Goal: Check status: Verify the current state of an ongoing process or item

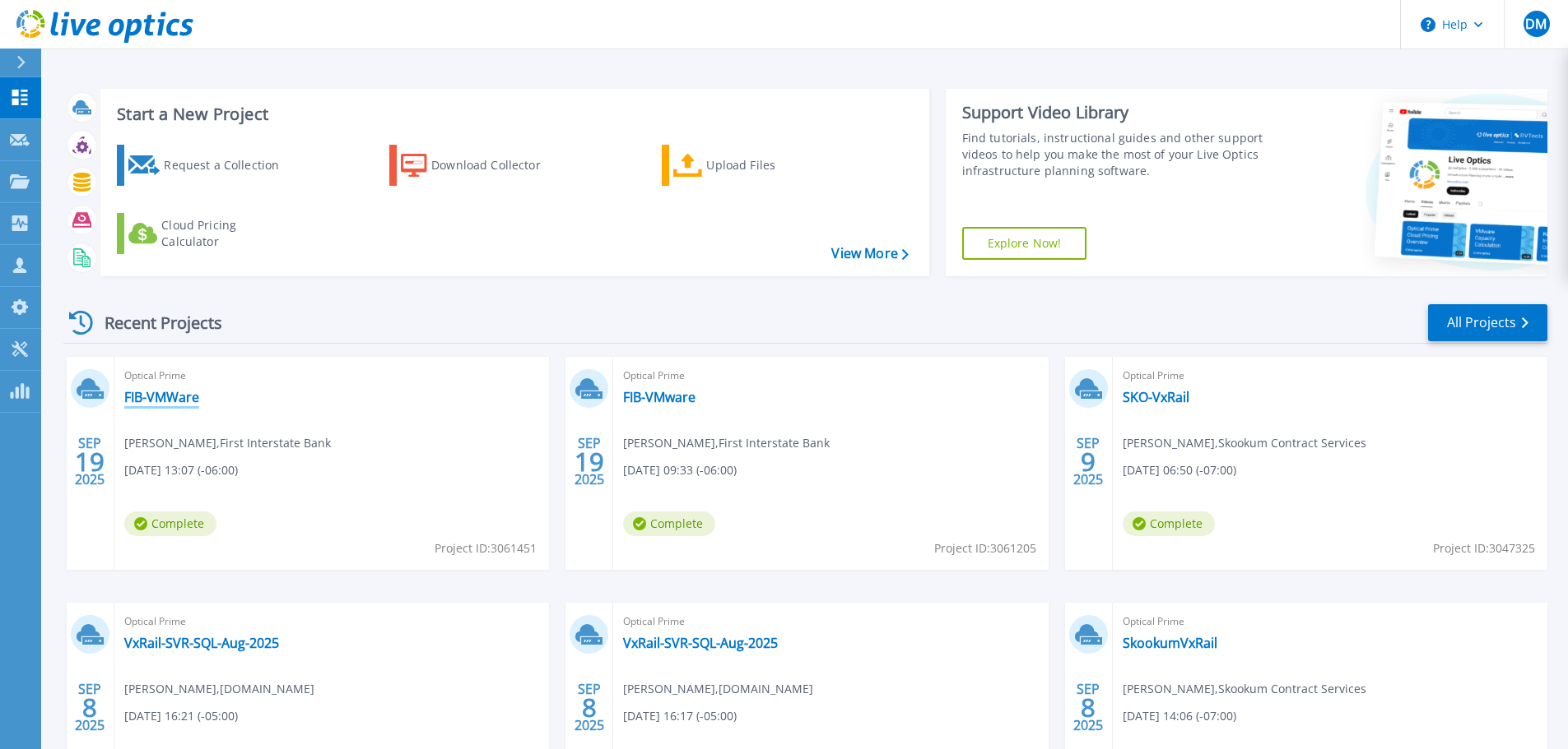
click at [158, 396] on link "FIB-VMWare" at bounding box center [162, 397] width 75 height 17
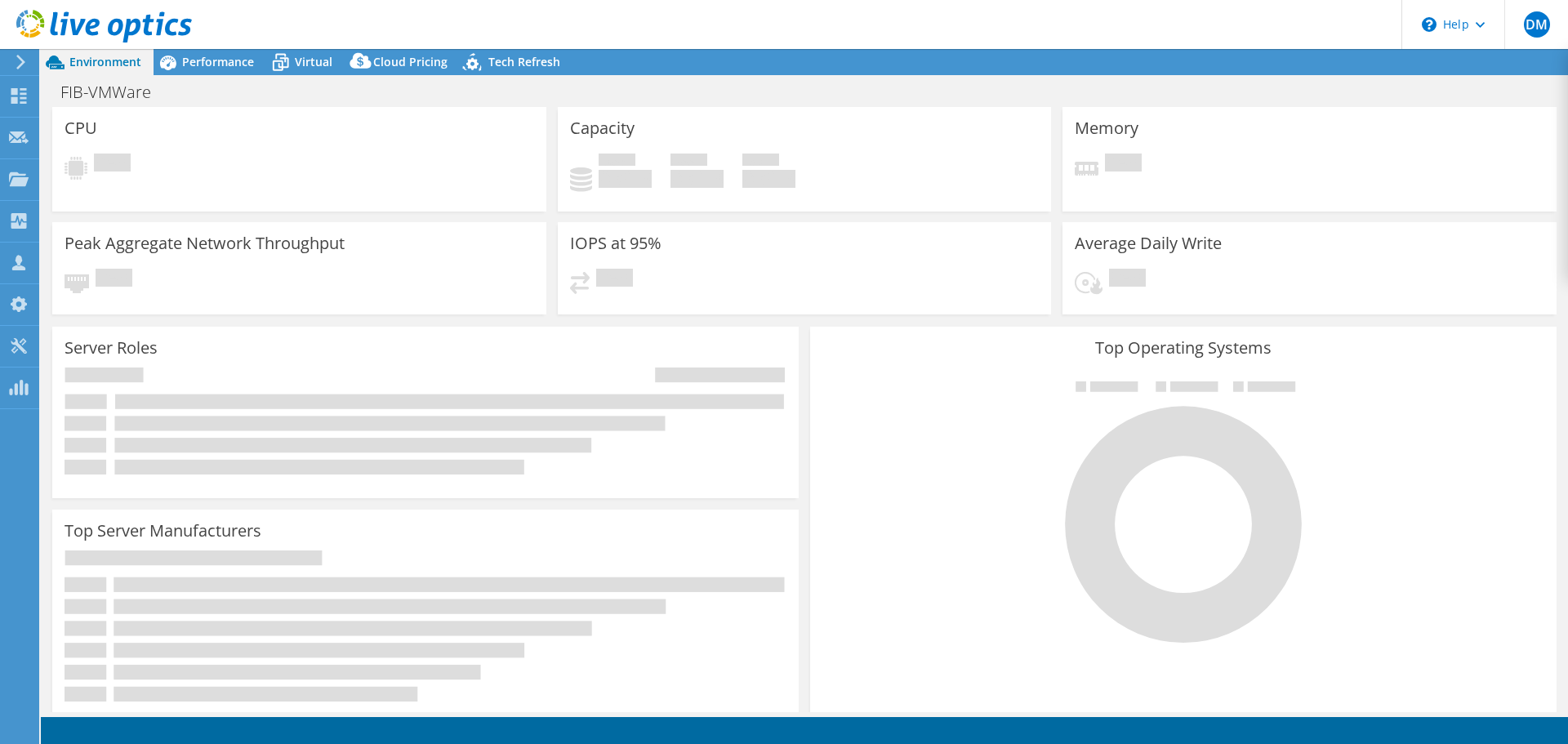
select select "USD"
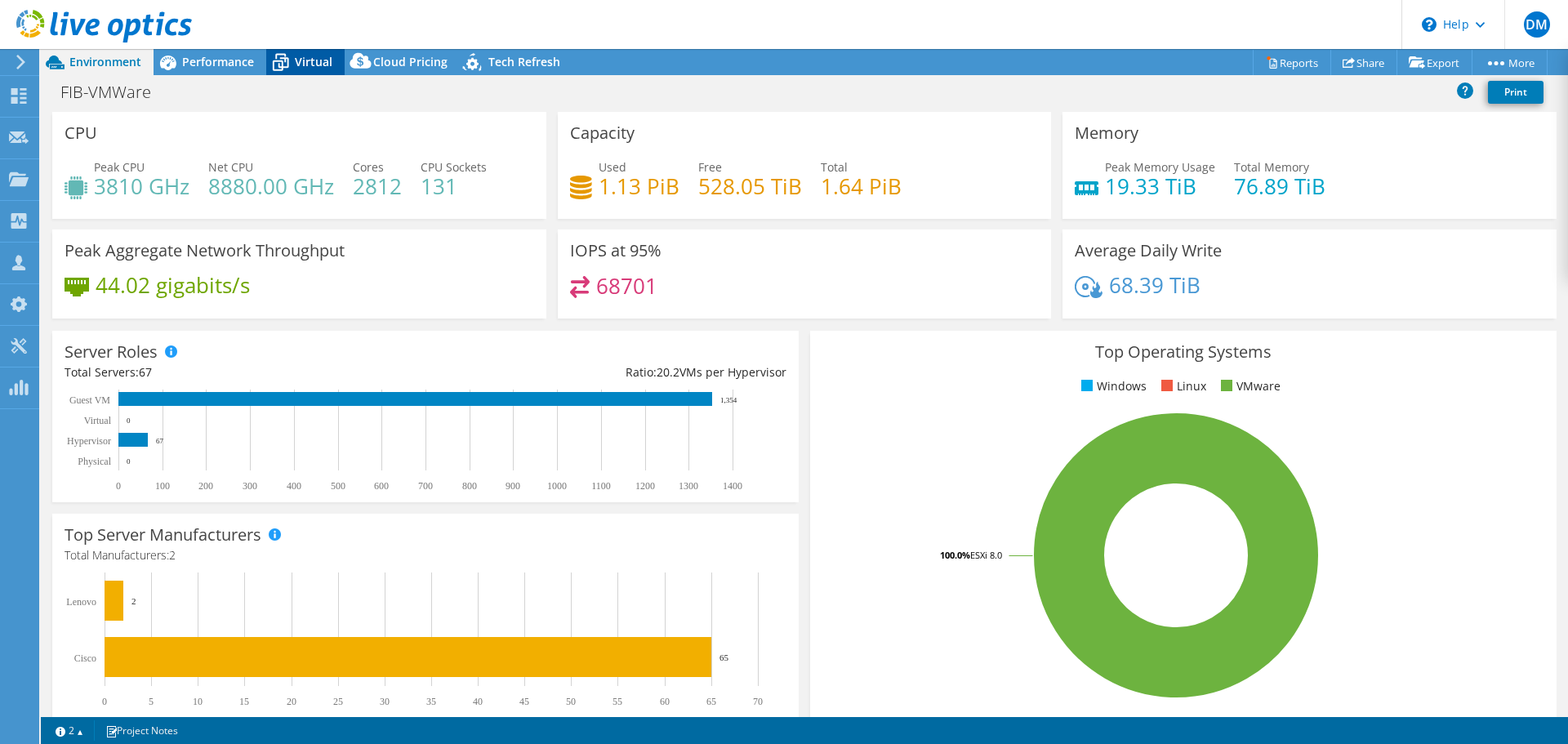
click at [296, 52] on div "Virtual" at bounding box center [305, 62] width 78 height 26
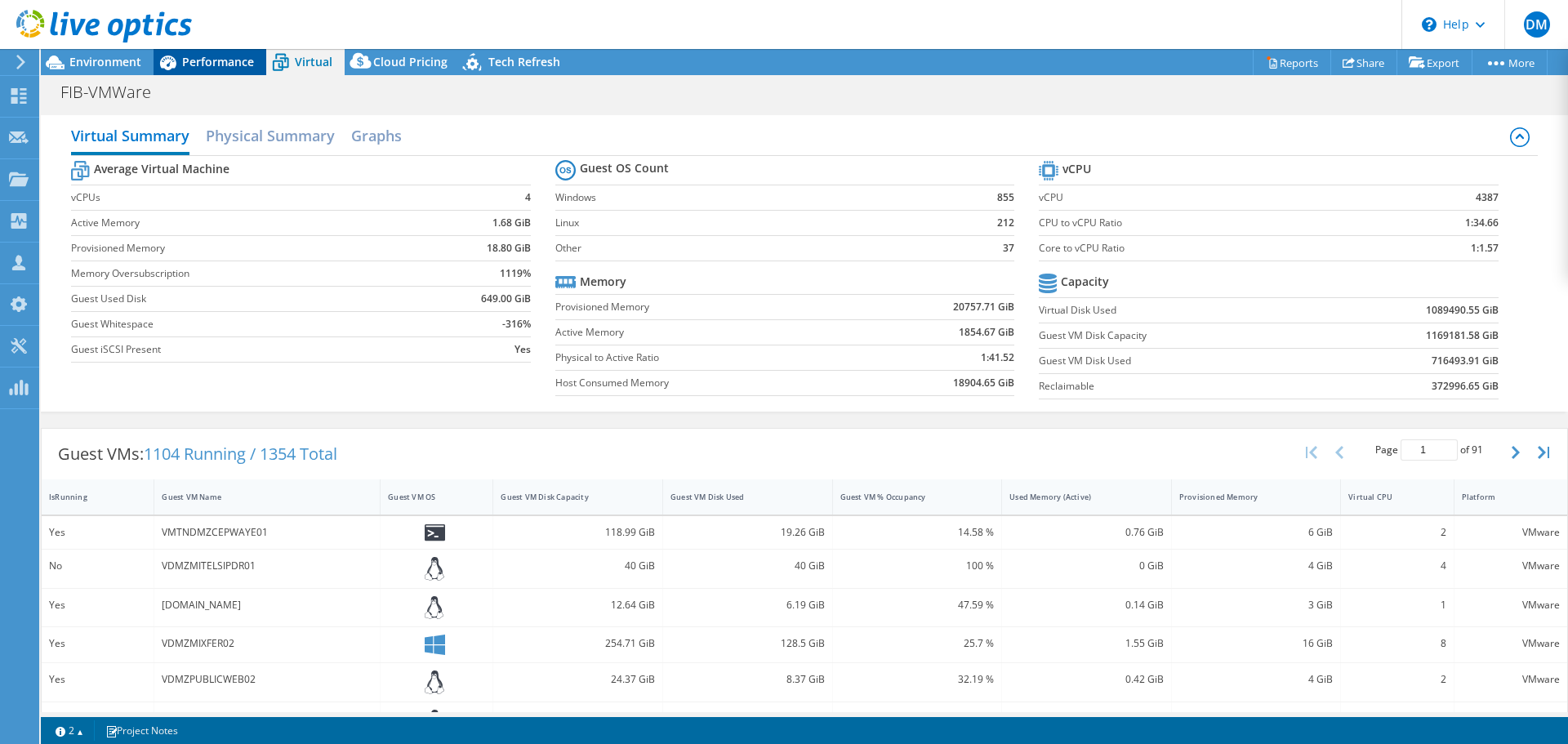
click at [204, 65] on span "Performance" at bounding box center [218, 62] width 72 height 16
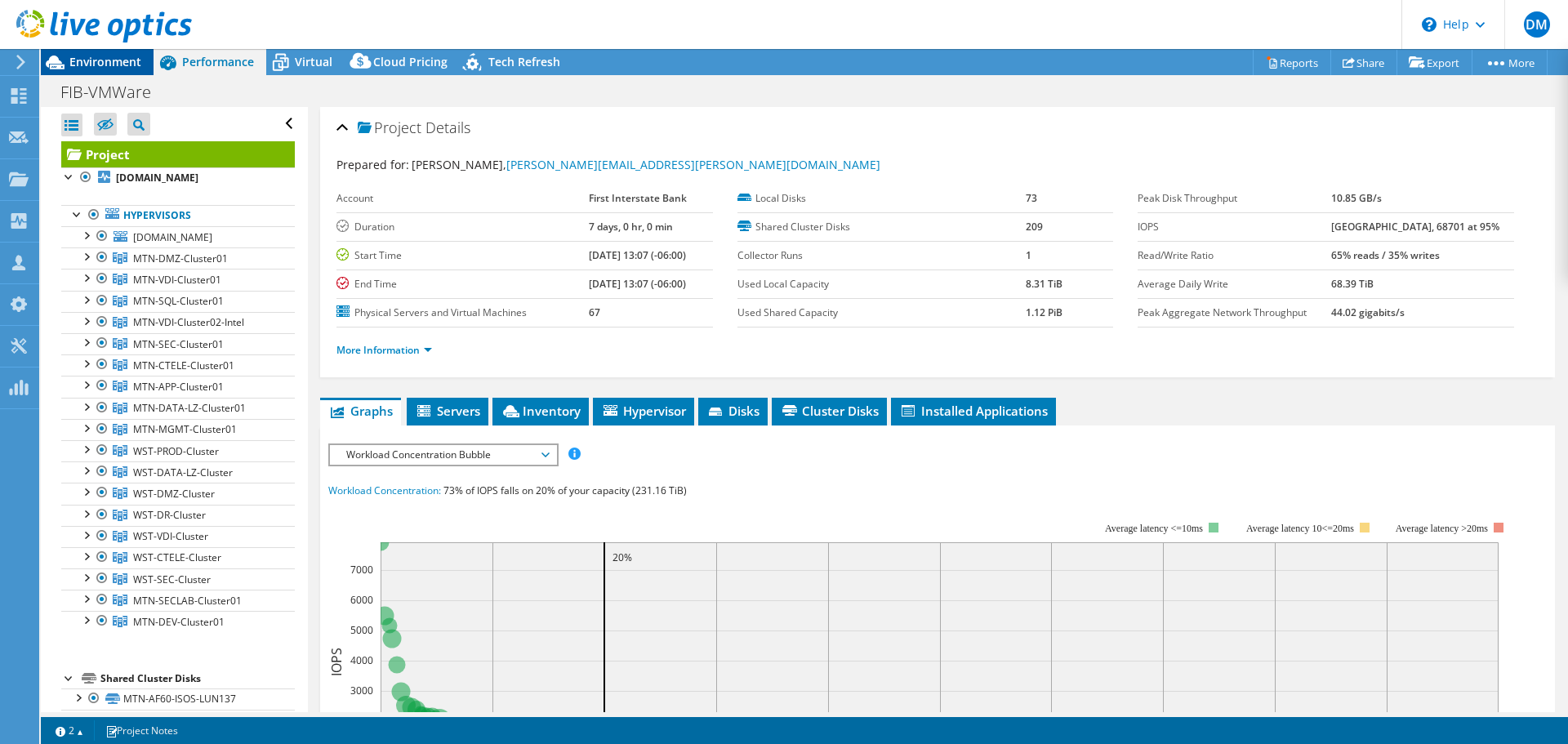
click at [88, 63] on span "Environment" at bounding box center [105, 62] width 72 height 16
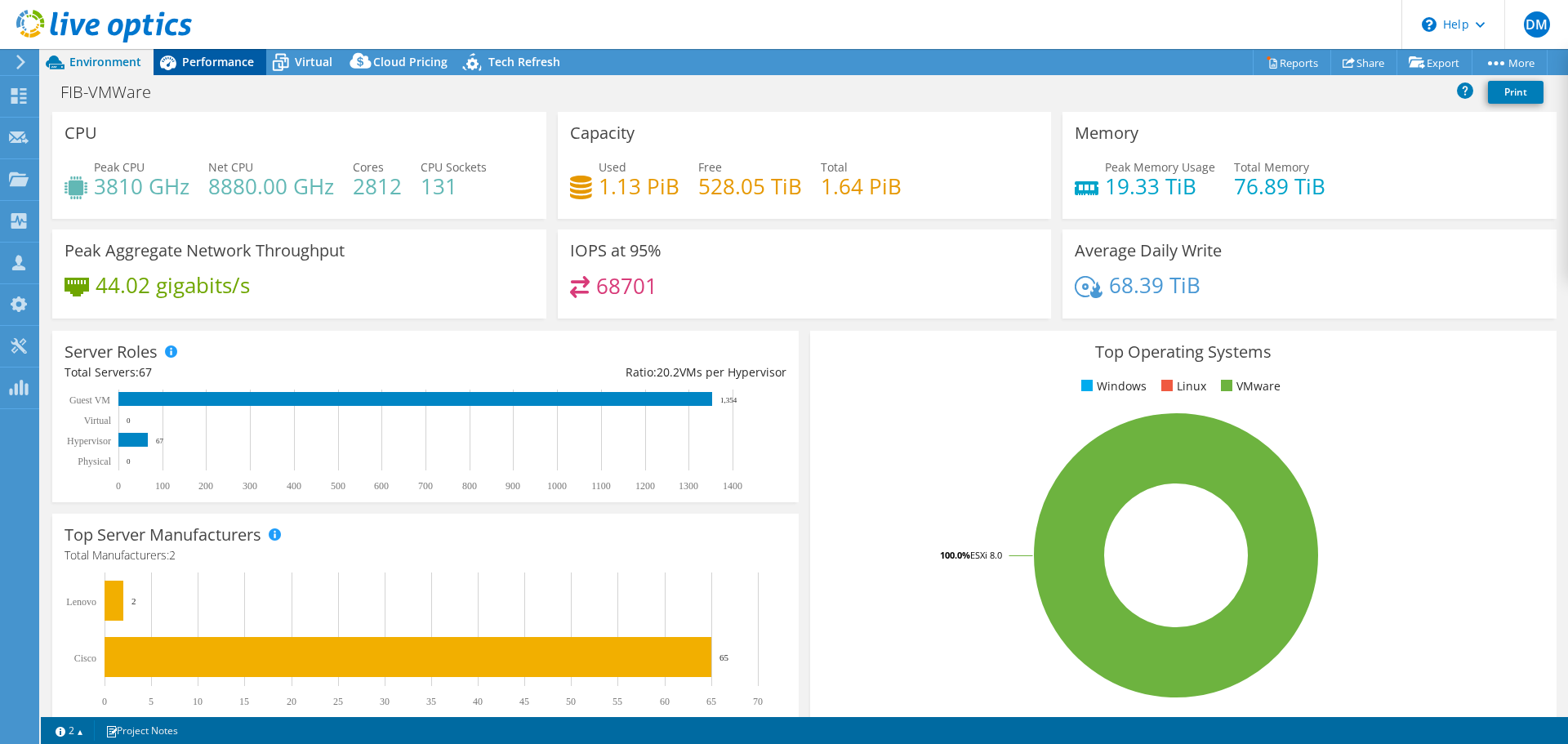
click at [233, 56] on span "Performance" at bounding box center [218, 62] width 72 height 16
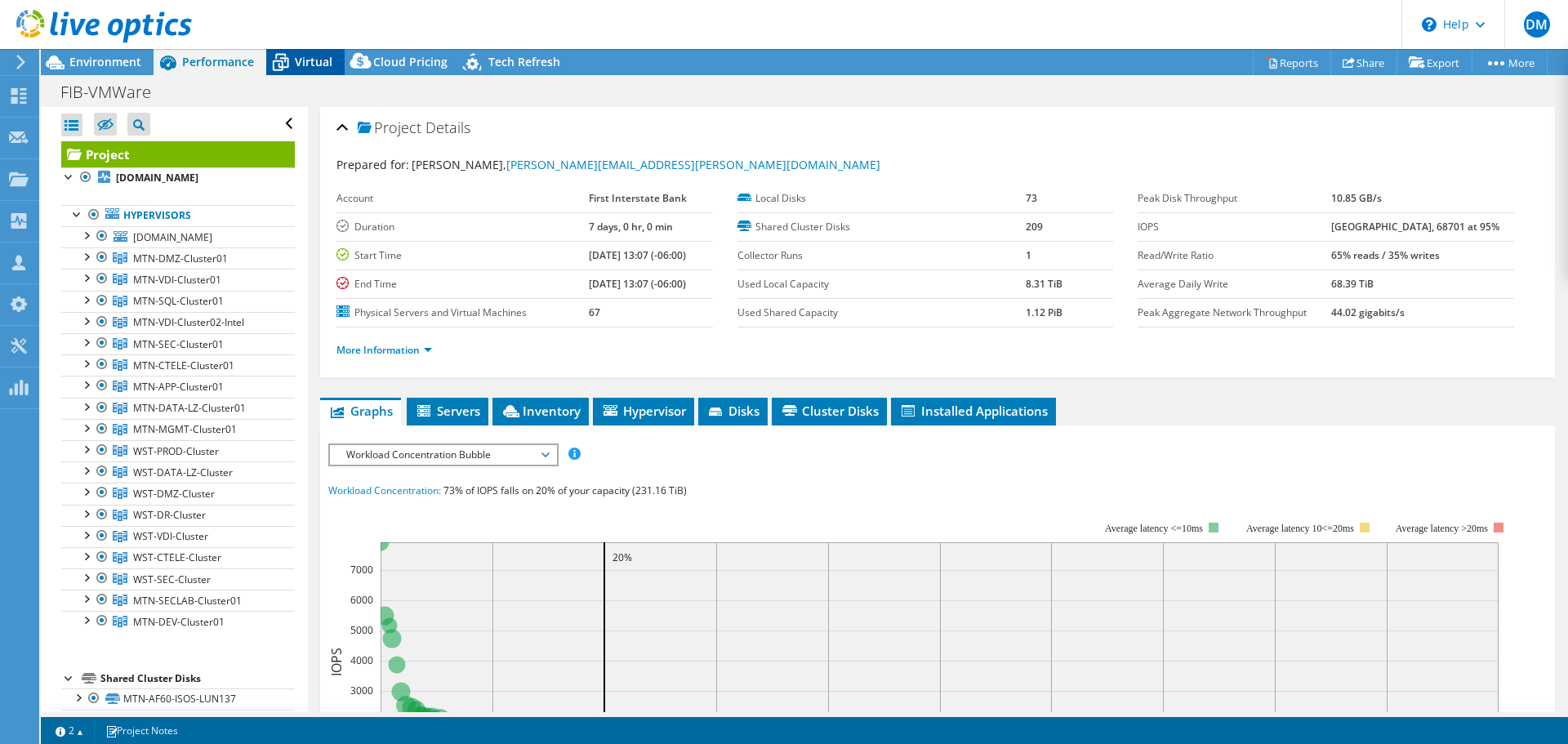
click at [328, 57] on span "Virtual" at bounding box center [313, 62] width 37 height 16
